Goal: Task Accomplishment & Management: Manage account settings

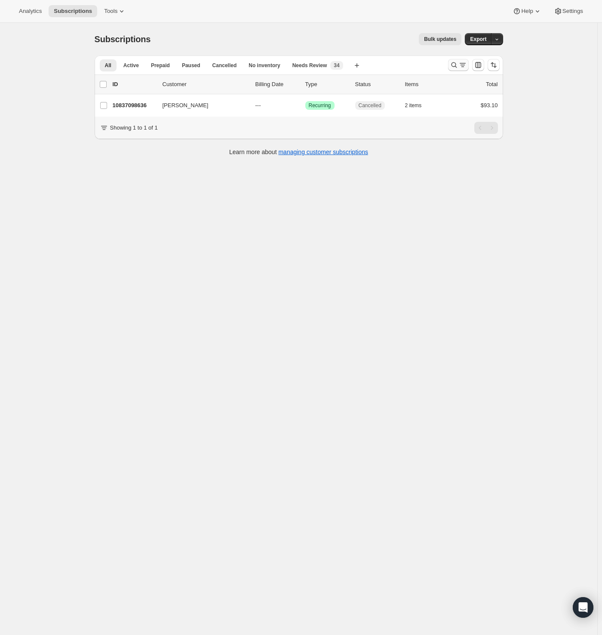
click at [458, 66] on icon "Search and filter results" at bounding box center [454, 65] width 9 height 9
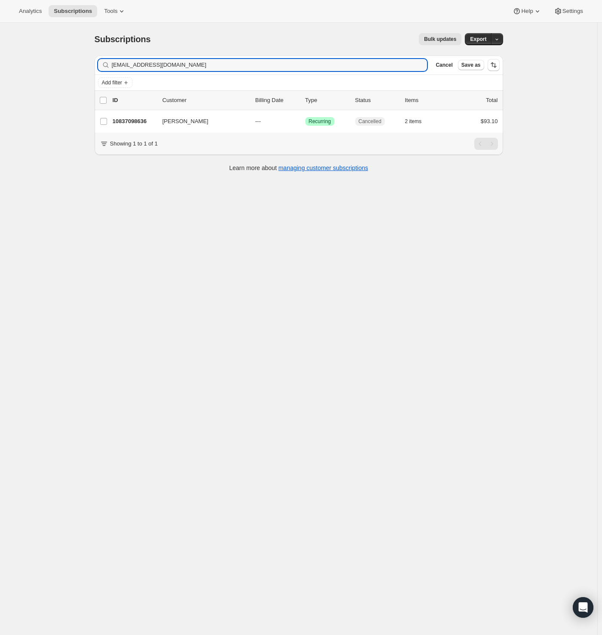
drag, startPoint x: 194, startPoint y: 66, endPoint x: 8, endPoint y: 72, distance: 185.9
click at [0, 66] on html "Analytics Subscriptions Tools Help Settings Skip to content Subscriptions. This…" at bounding box center [301, 317] width 602 height 635
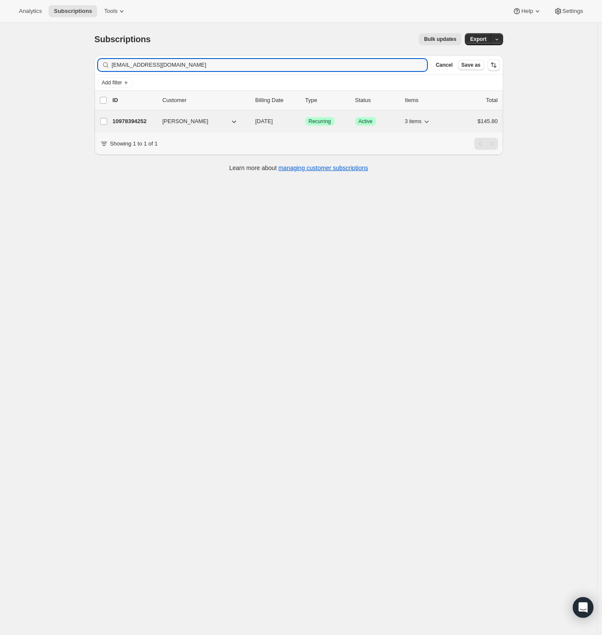
type input "[EMAIL_ADDRESS][DOMAIN_NAME]"
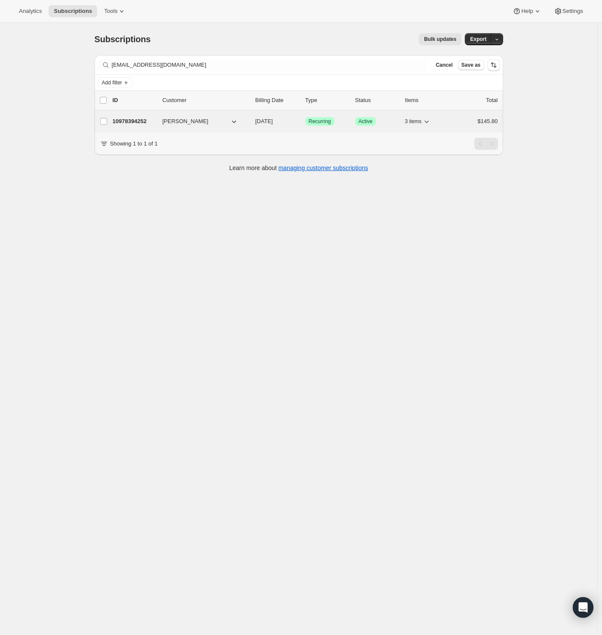
click at [176, 123] on span "[PERSON_NAME]" at bounding box center [186, 121] width 46 height 9
click at [143, 121] on p "10978394252" at bounding box center [134, 121] width 43 height 9
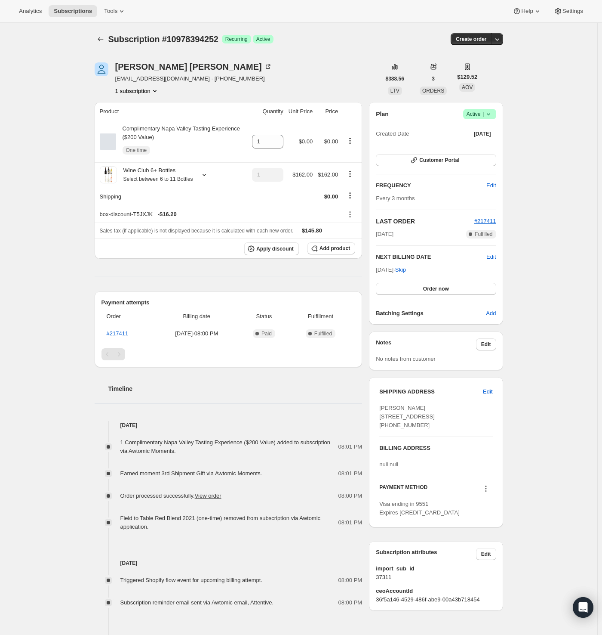
click at [487, 114] on icon at bounding box center [488, 114] width 9 height 9
click at [477, 149] on span "Cancel subscription" at bounding box center [478, 145] width 49 height 9
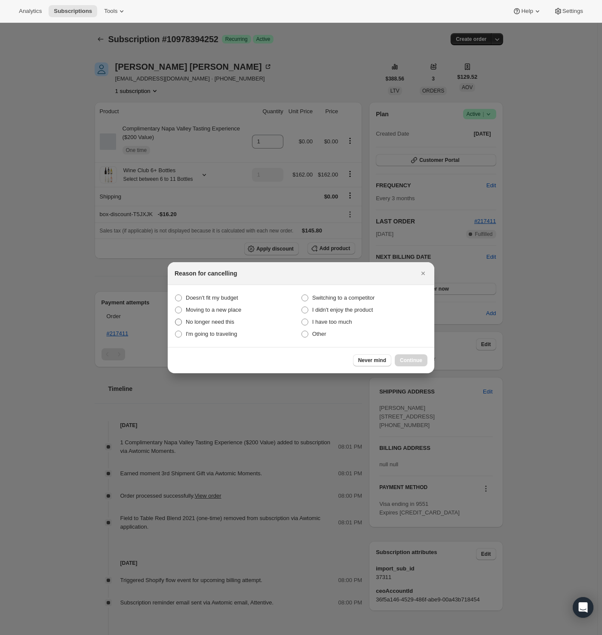
click at [222, 320] on span "No longer need this" at bounding box center [210, 321] width 49 height 6
click at [176, 319] on this "No longer need this" at bounding box center [175, 318] width 0 height 0
radio this "true"
click at [401, 357] on button "Continue" at bounding box center [411, 360] width 33 height 12
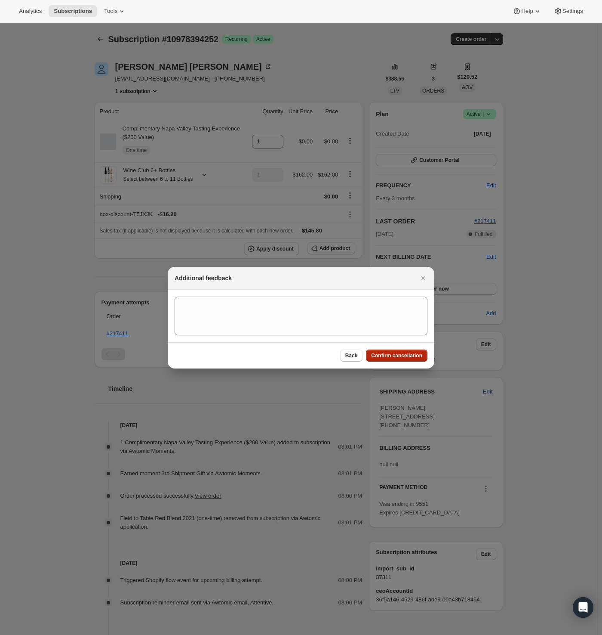
click at [384, 357] on span "Confirm cancellation" at bounding box center [396, 355] width 51 height 7
